Goal: Transaction & Acquisition: Book appointment/travel/reservation

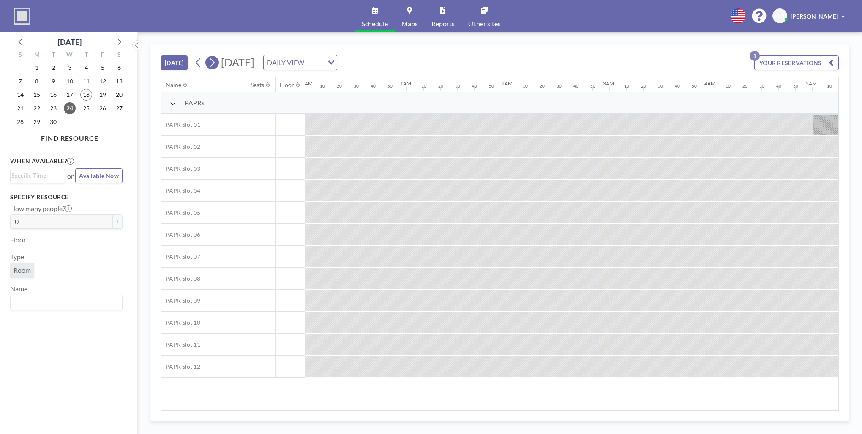
click at [213, 64] on icon at bounding box center [212, 62] width 8 height 13
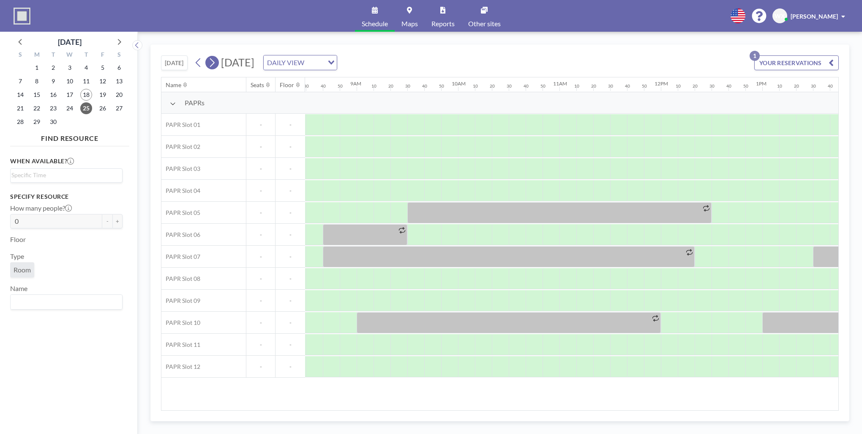
scroll to position [0, 862]
click at [202, 60] on icon at bounding box center [198, 62] width 8 height 13
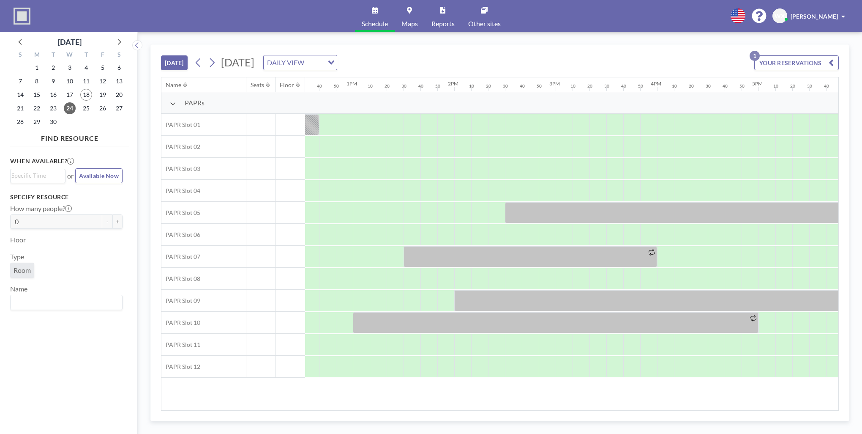
scroll to position [0, 1273]
click at [412, 284] on div at bounding box center [410, 344] width 17 height 21
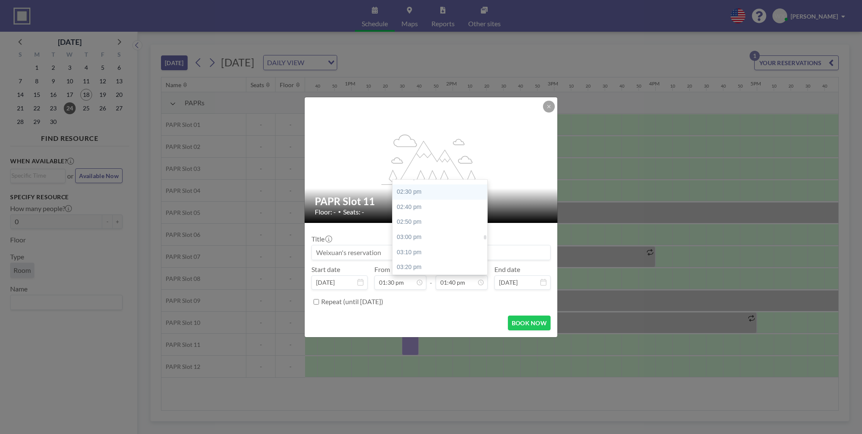
scroll to position [1318, 0]
click at [434, 265] on div "03:30 pm" at bounding box center [442, 267] width 99 height 15
type input "03:30 pm"
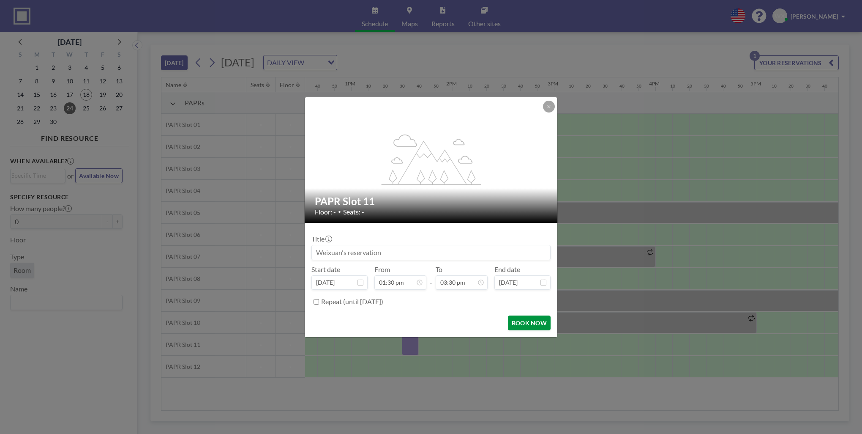
click at [525, 284] on button "BOOK NOW" at bounding box center [529, 322] width 43 height 15
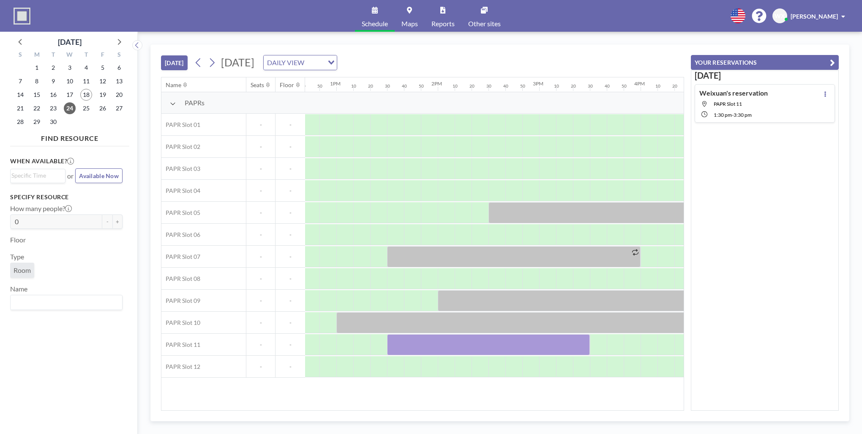
scroll to position [0, 1288]
click at [508, 63] on div "[DATE] [DATE] DAILY VIEW Loading..." at bounding box center [422, 61] width 523 height 32
click at [167, 61] on button "[DATE]" at bounding box center [174, 62] width 27 height 15
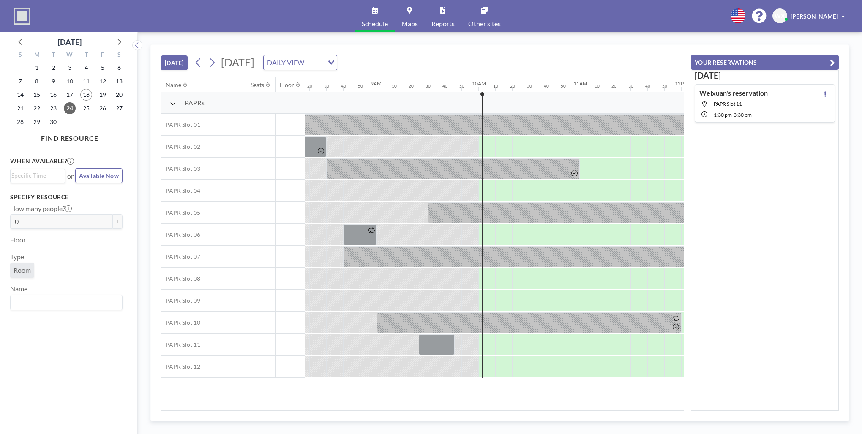
scroll to position [0, 941]
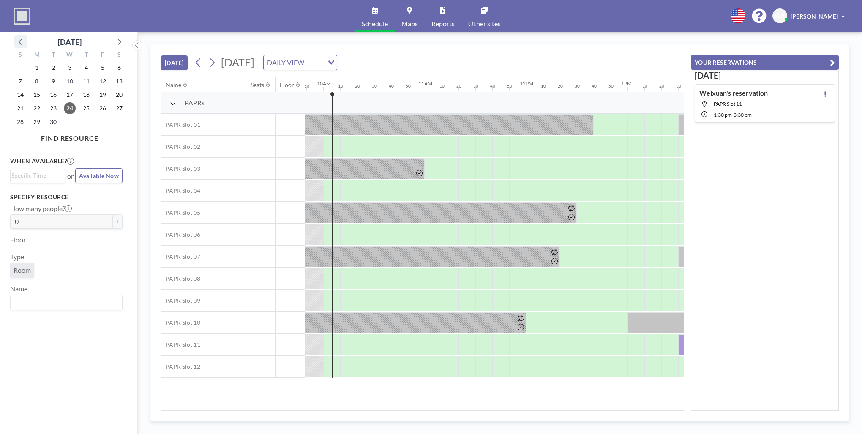
scroll to position [0, 997]
click at [588, 58] on div "[DATE] [DATE] DAILY VIEW Loading..." at bounding box center [422, 61] width 523 height 32
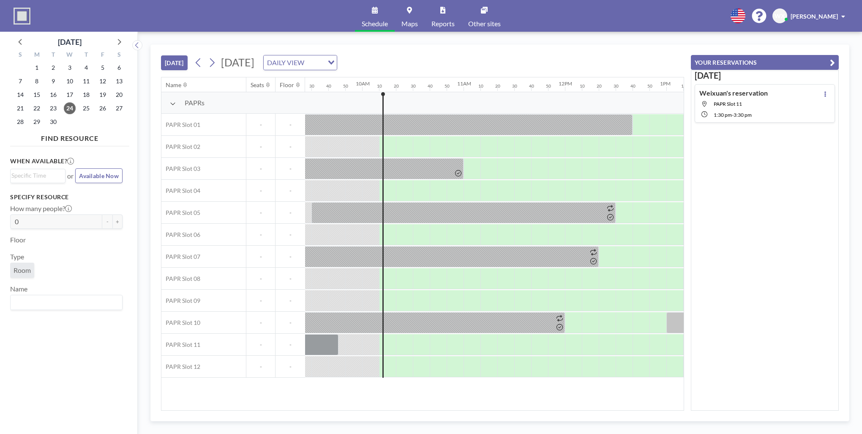
scroll to position [0, 1014]
